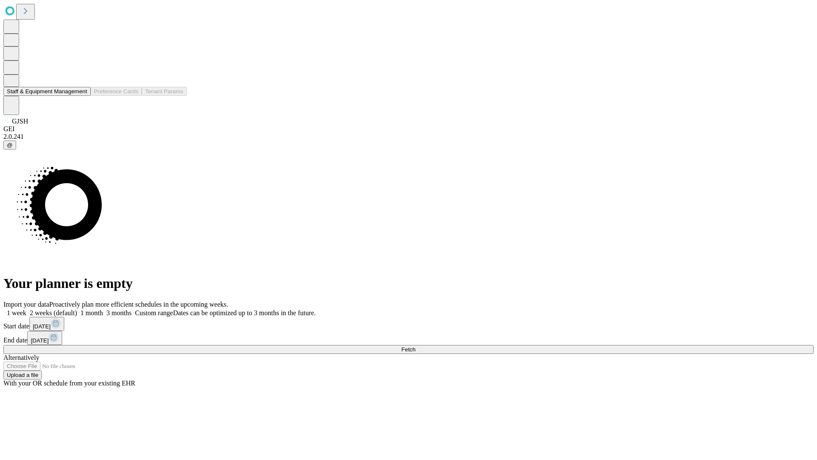
click at [81, 96] on button "Staff & Equipment Management" at bounding box center [46, 91] width 87 height 9
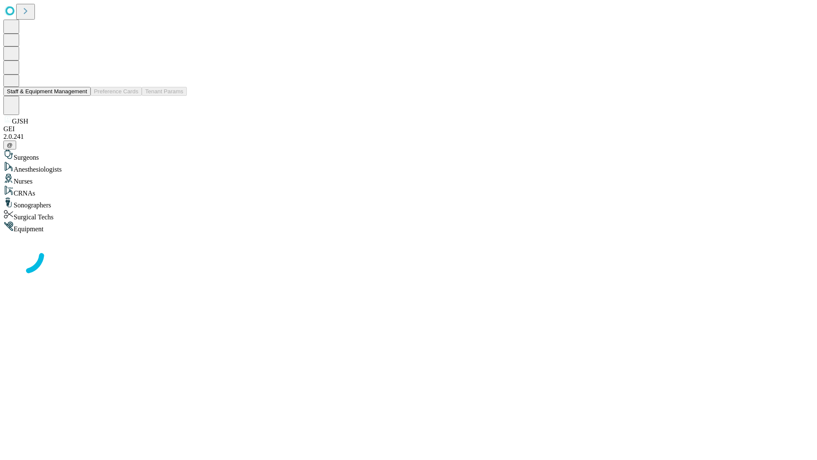
click at [81, 96] on button "Staff & Equipment Management" at bounding box center [46, 91] width 87 height 9
